Goal: Task Accomplishment & Management: Use online tool/utility

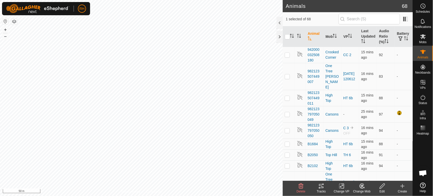
scroll to position [536, 0]
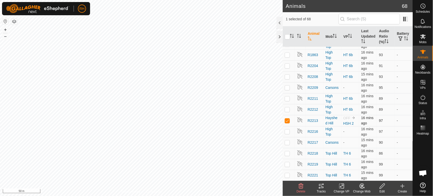
click at [284, 115] on td at bounding box center [289, 120] width 12 height 11
checkbox input "false"
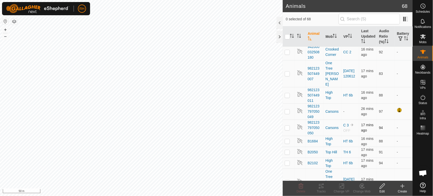
scroll to position [0, 0]
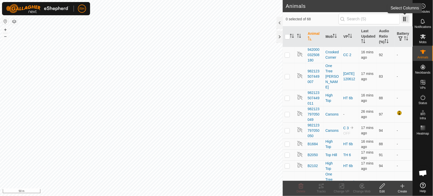
click at [405, 18] on span at bounding box center [405, 19] width 8 height 8
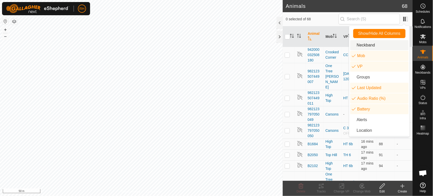
click at [363, 46] on li "Neckband" at bounding box center [379, 45] width 58 height 10
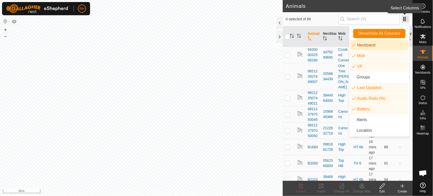
click at [405, 18] on span at bounding box center [405, 19] width 8 height 8
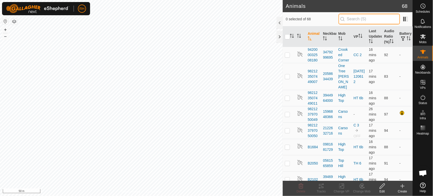
click at [361, 20] on input "text" at bounding box center [369, 19] width 61 height 11
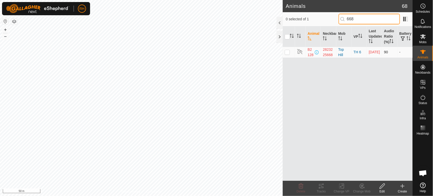
type input "668"
click at [286, 52] on p-checkbox at bounding box center [287, 52] width 5 height 4
checkbox input "true"
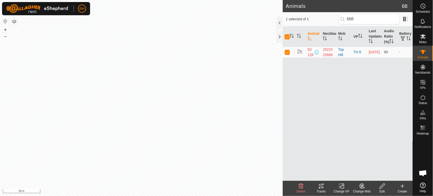
click at [343, 186] on icon at bounding box center [342, 186] width 6 height 6
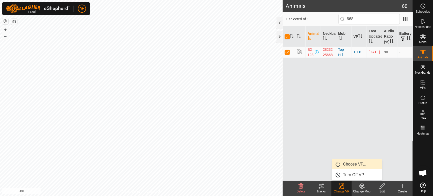
click at [348, 163] on link "Choose VP..." at bounding box center [357, 164] width 50 height 10
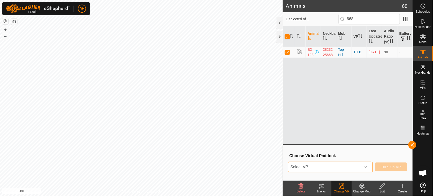
click at [337, 166] on span "Select VP" at bounding box center [324, 167] width 72 height 10
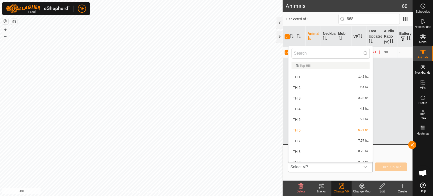
scroll to position [517, 0]
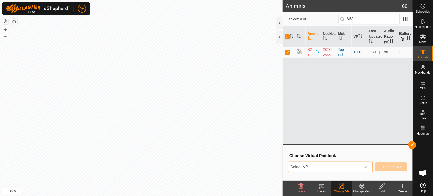
click at [334, 166] on span "Select VP" at bounding box center [324, 167] width 72 height 10
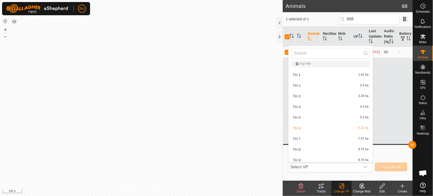
click at [321, 125] on li "TH 6 6.21 ha" at bounding box center [331, 128] width 84 height 10
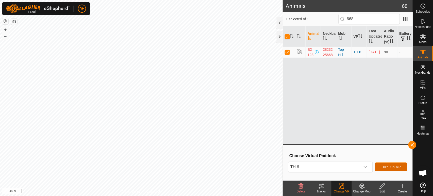
click at [386, 165] on span "Turn On VP" at bounding box center [391, 167] width 20 height 4
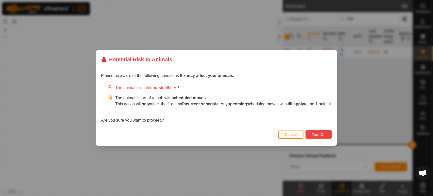
click at [326, 135] on span "Turn On" at bounding box center [319, 134] width 14 height 4
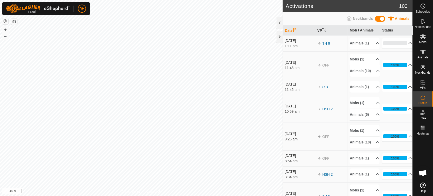
click at [403, 45] on p-accordion-header "0%" at bounding box center [397, 43] width 30 height 10
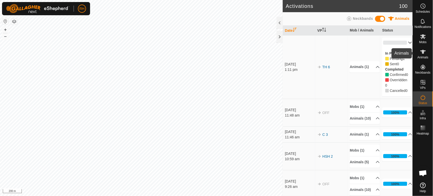
click at [425, 51] on icon at bounding box center [423, 52] width 6 height 6
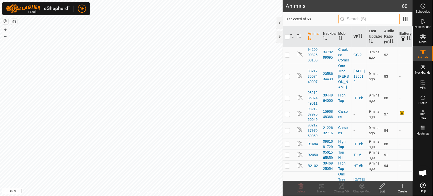
click at [366, 18] on input "text" at bounding box center [369, 19] width 61 height 11
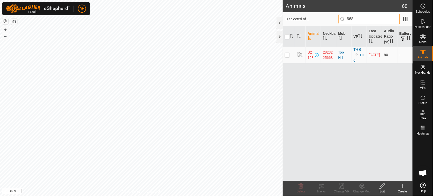
type input "668"
click at [287, 55] on p-checkbox at bounding box center [287, 55] width 5 height 4
checkbox input "false"
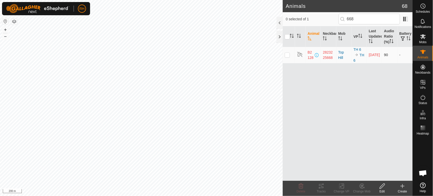
click at [286, 55] on p-checkbox at bounding box center [287, 55] width 5 height 4
checkbox input "true"
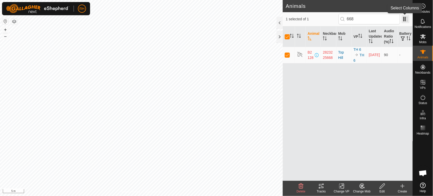
click at [406, 19] on span at bounding box center [405, 19] width 8 height 8
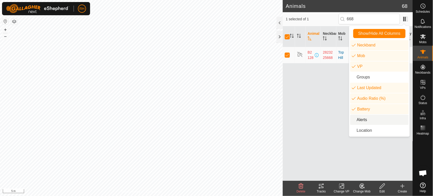
click at [363, 118] on li "Alerts" at bounding box center [379, 120] width 58 height 10
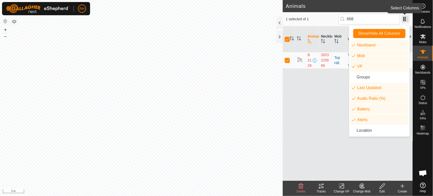
click at [406, 19] on span at bounding box center [405, 19] width 8 height 8
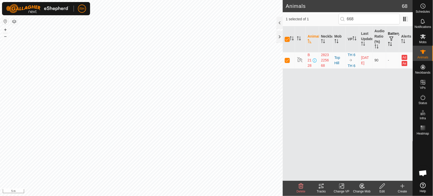
click at [391, 45] on icon "Activate to sort" at bounding box center [391, 45] width 2 height 1
click at [390, 43] on icon "Activate to sort" at bounding box center [390, 44] width 4 height 4
